Goal: Information Seeking & Learning: Learn about a topic

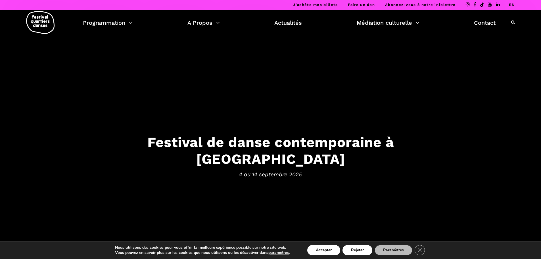
click at [329, 252] on button "Accepter" at bounding box center [324, 250] width 33 height 10
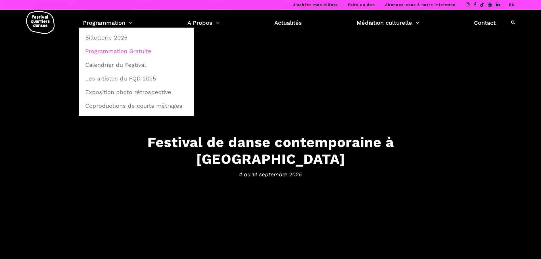
click at [117, 55] on link "Programmation Gratuite" at bounding box center [136, 51] width 109 height 13
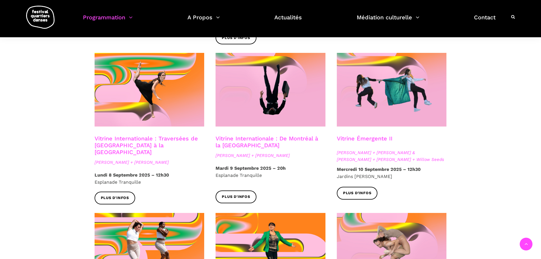
scroll to position [460, 0]
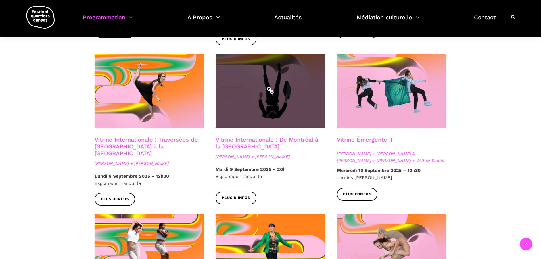
click at [267, 113] on span at bounding box center [271, 91] width 110 height 74
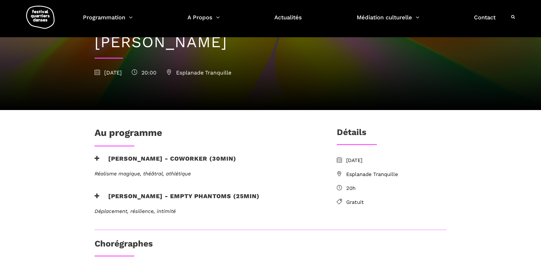
scroll to position [60, 0]
